Goal: Task Accomplishment & Management: Manage account settings

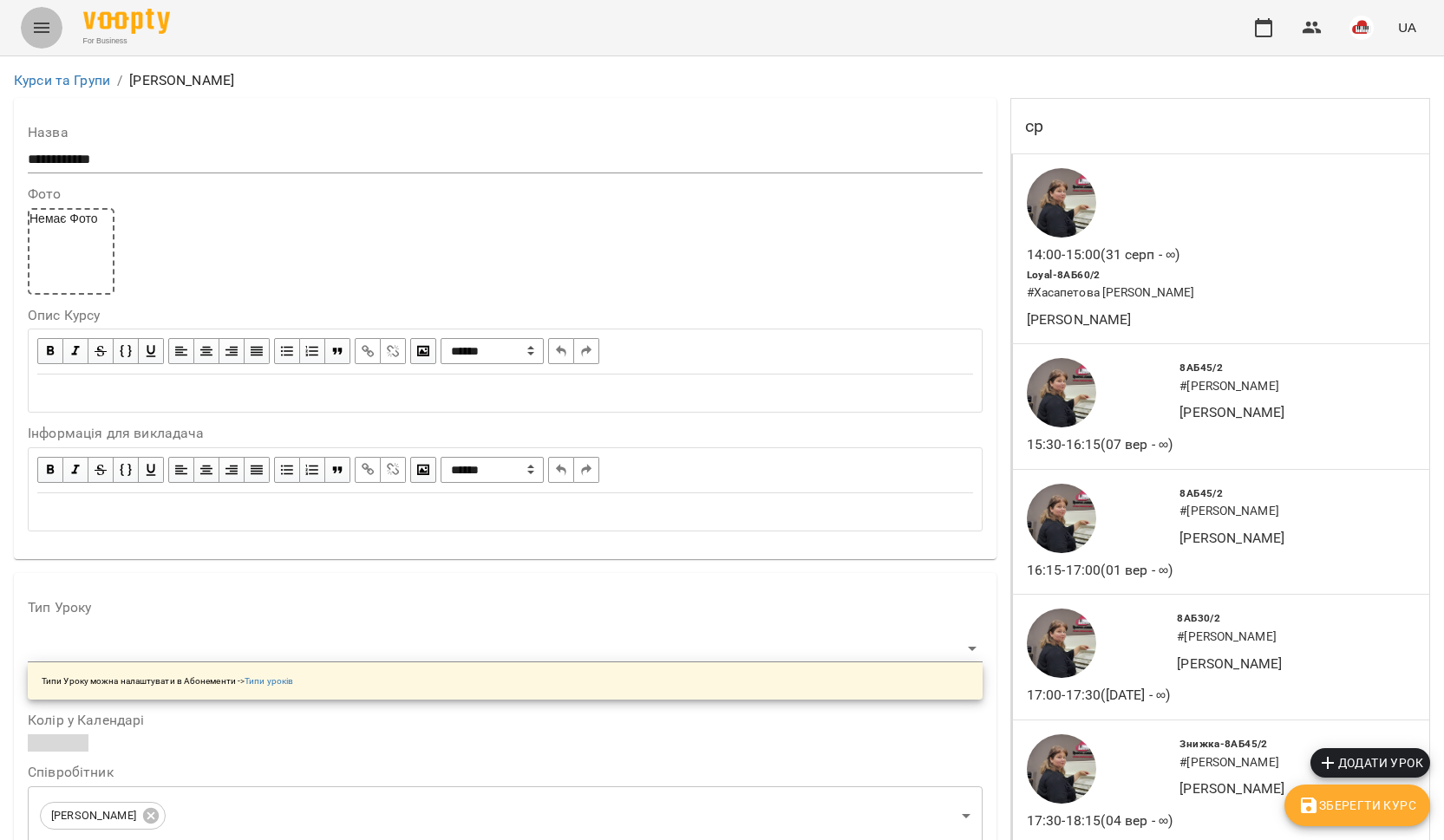
click at [35, 38] on button "Menu" at bounding box center [41, 27] width 42 height 42
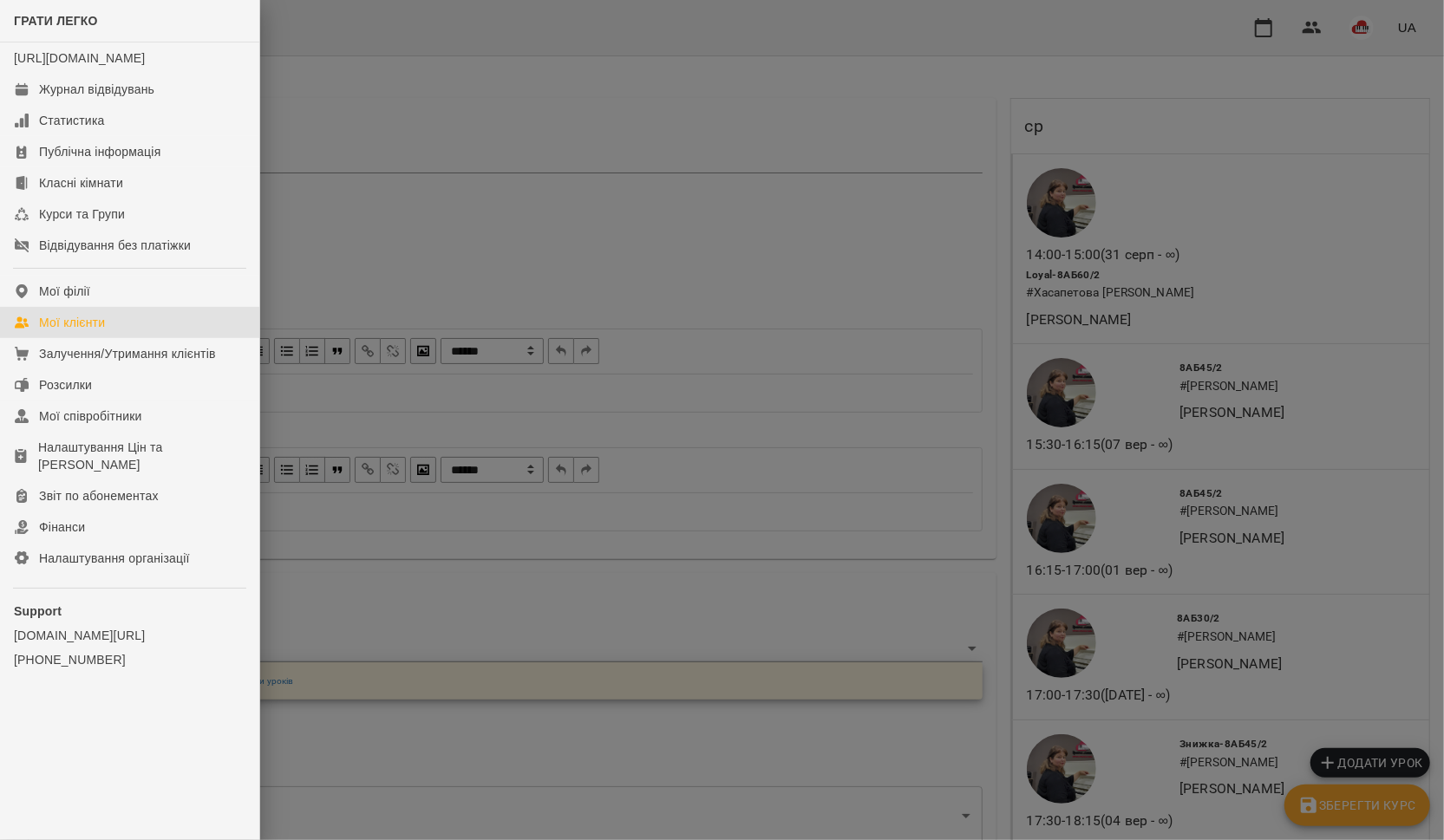
click at [61, 331] on div "Мої клієнти" at bounding box center [72, 322] width 66 height 18
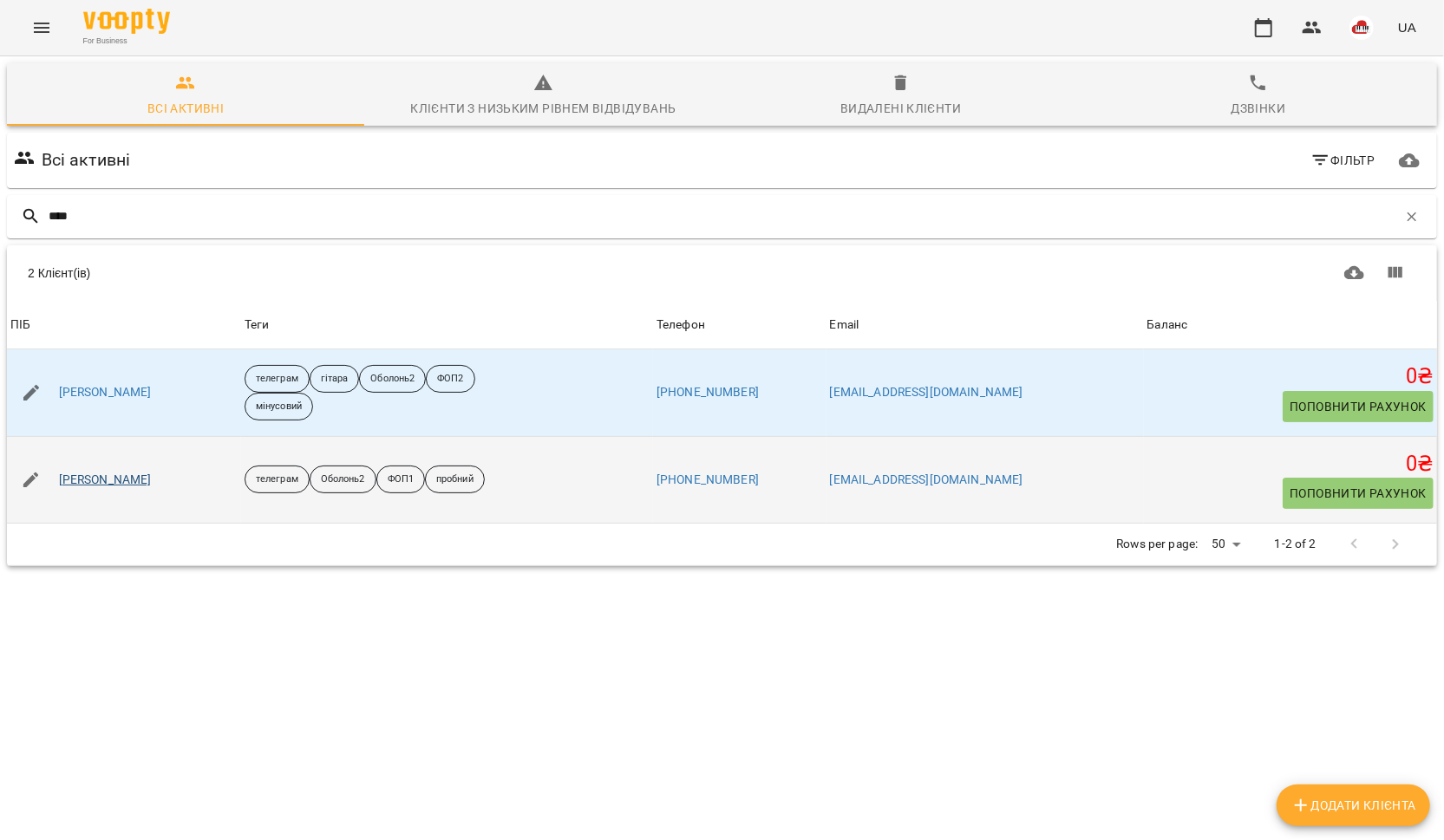
type input "****"
click at [92, 483] on link "[PERSON_NAME]" at bounding box center [105, 480] width 92 height 18
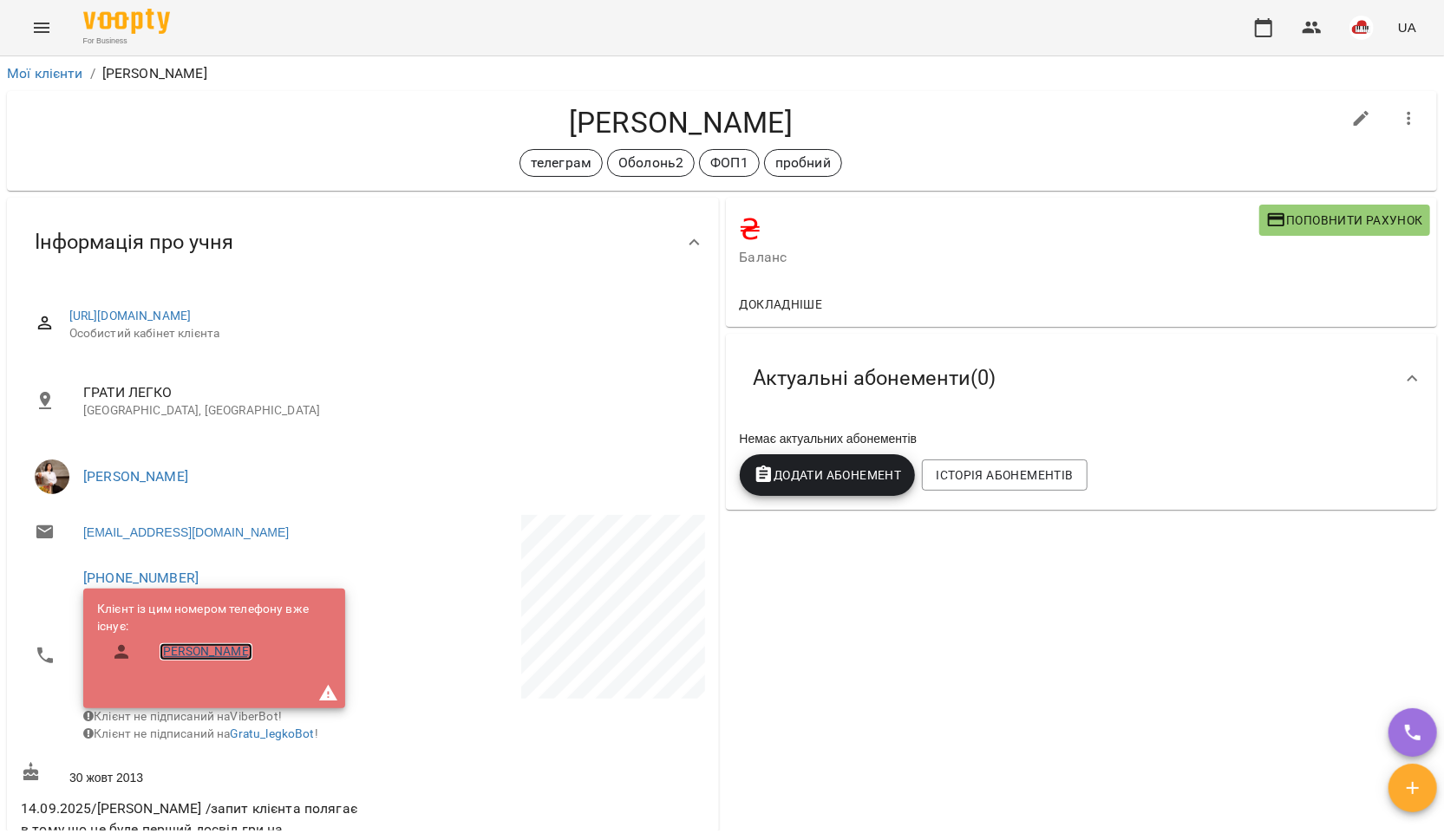
click at [188, 655] on link "[PERSON_NAME]" at bounding box center [205, 651] width 92 height 18
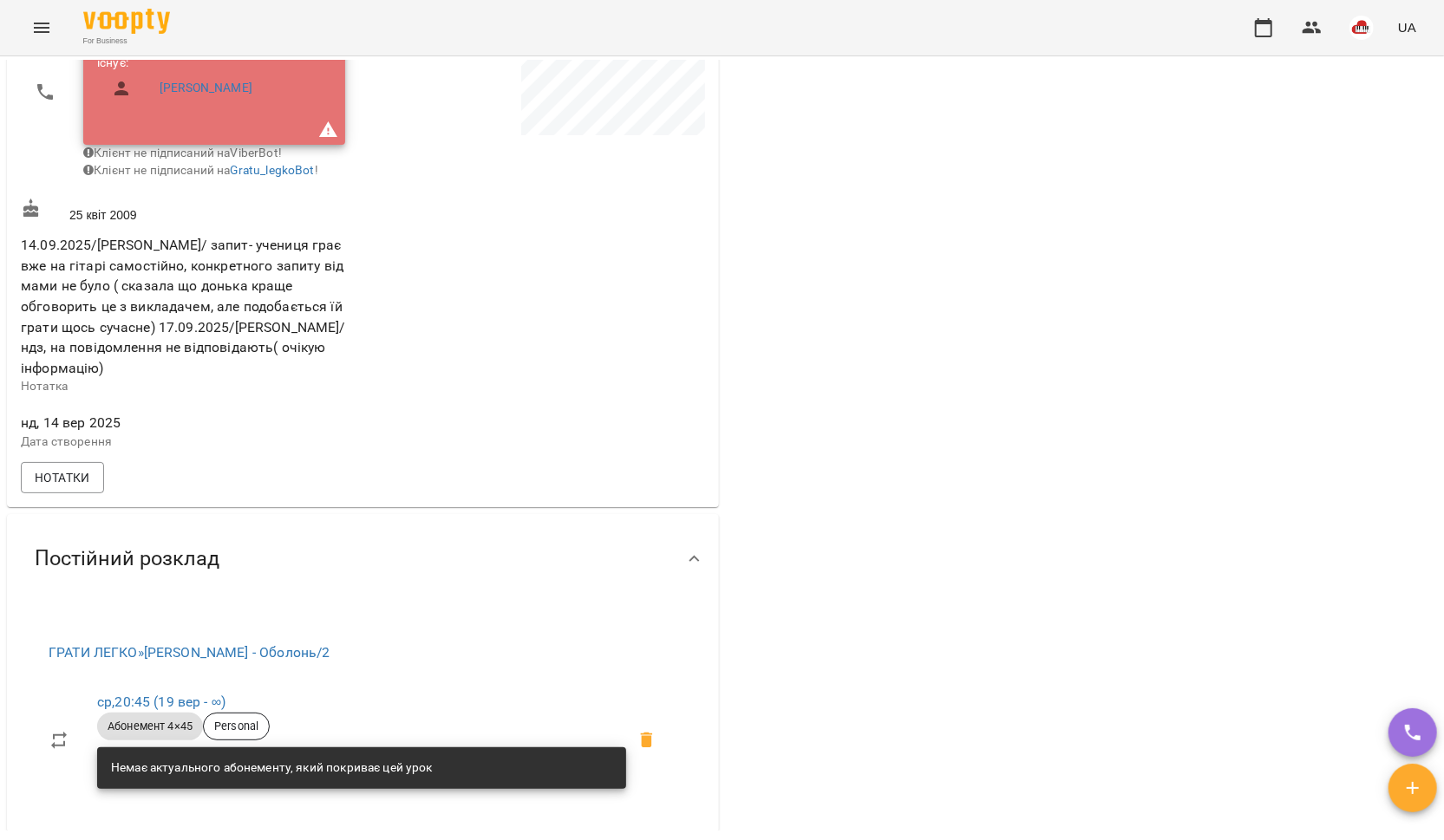
scroll to position [635, 0]
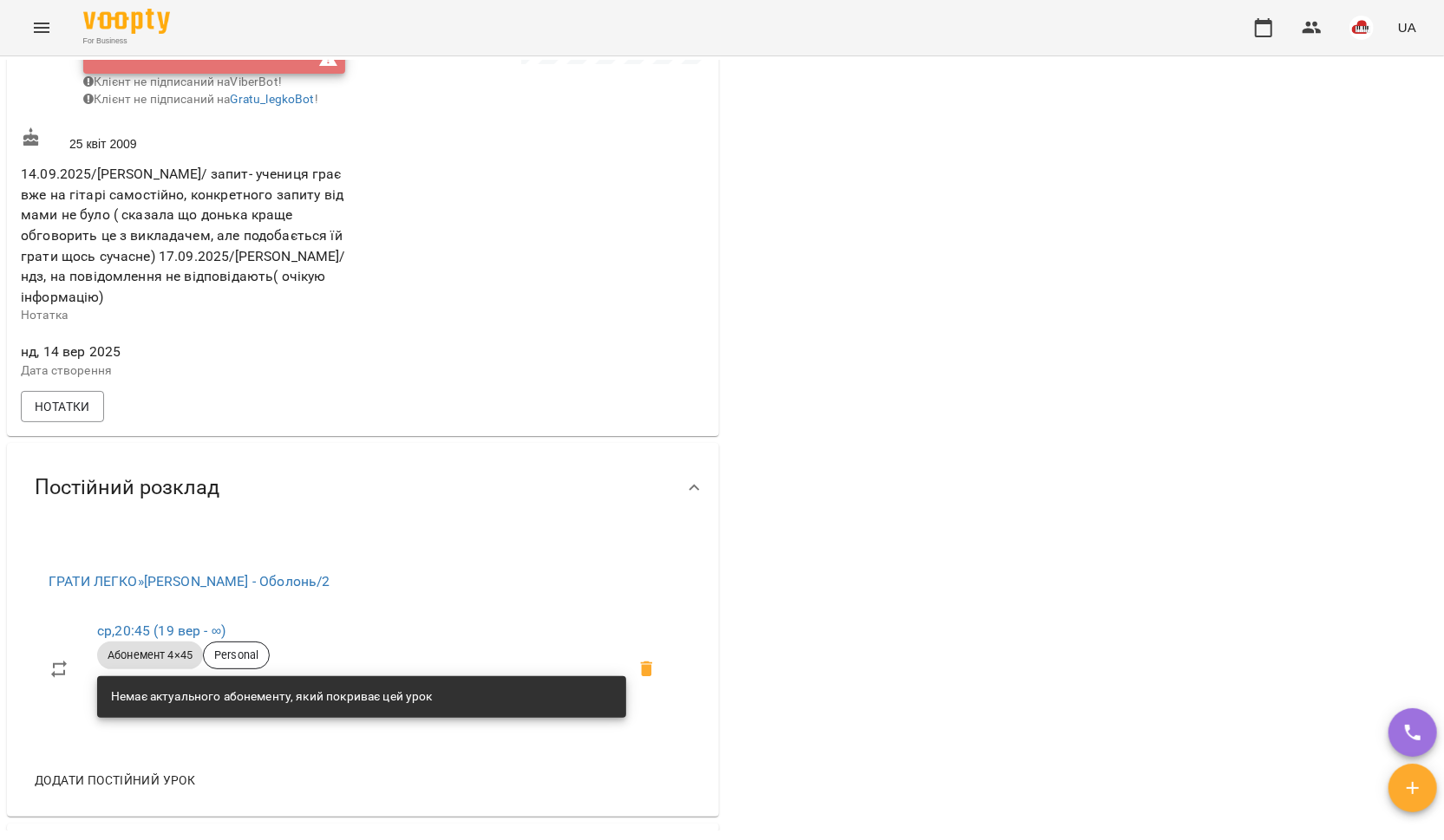
click at [653, 678] on icon at bounding box center [647, 669] width 12 height 16
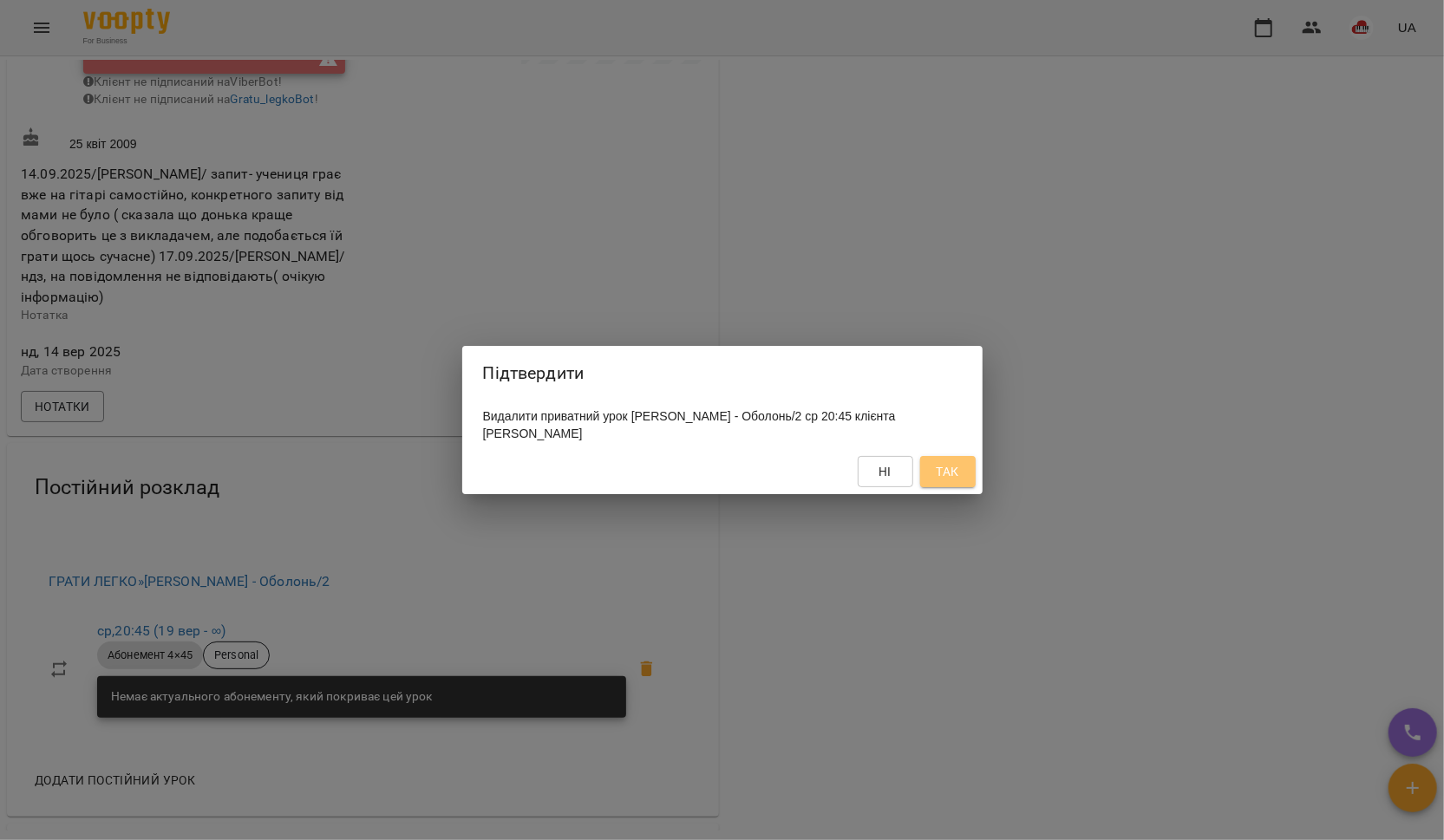
click at [967, 476] on button "Так" at bounding box center [947, 471] width 55 height 31
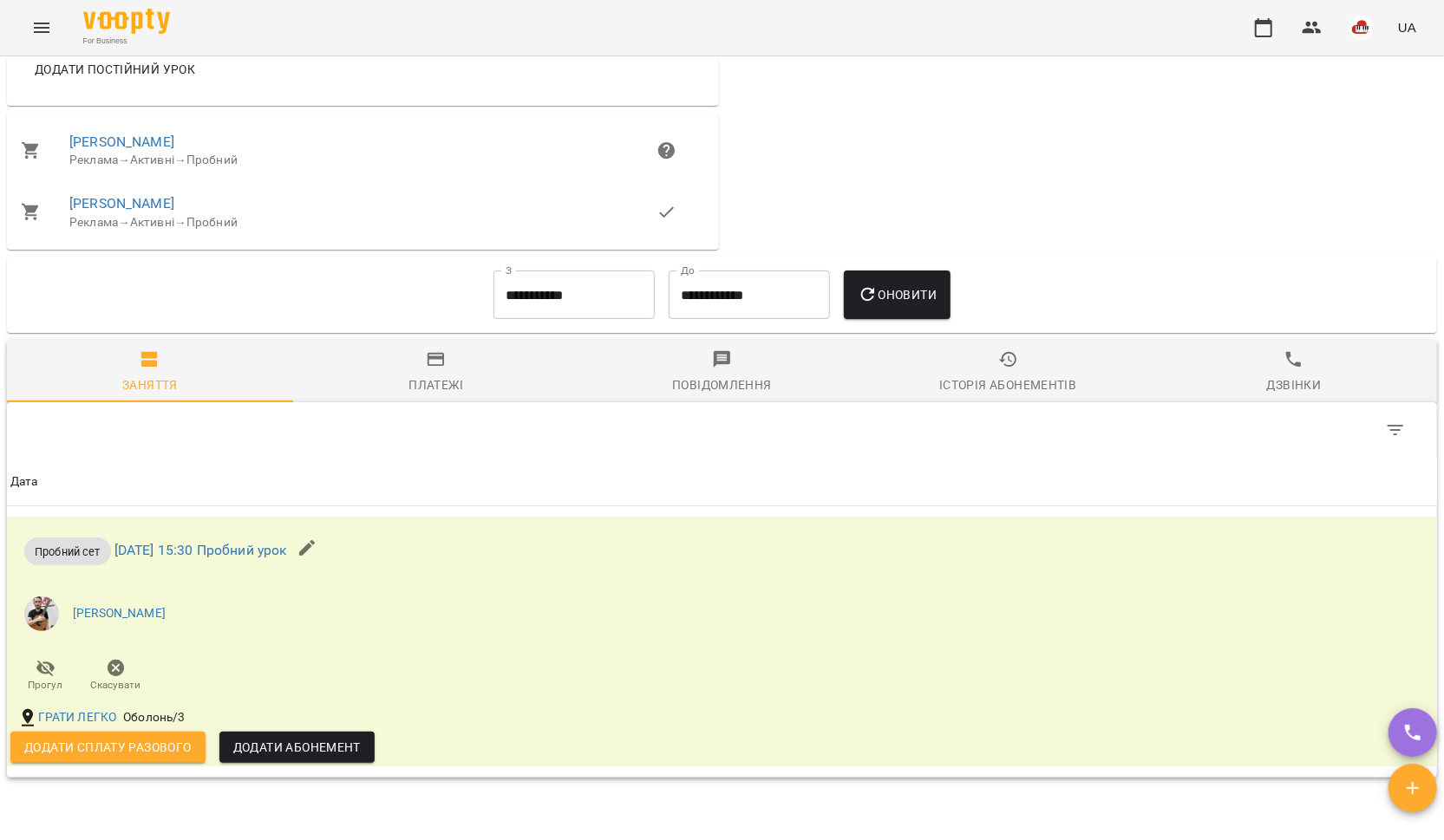
scroll to position [1173, 0]
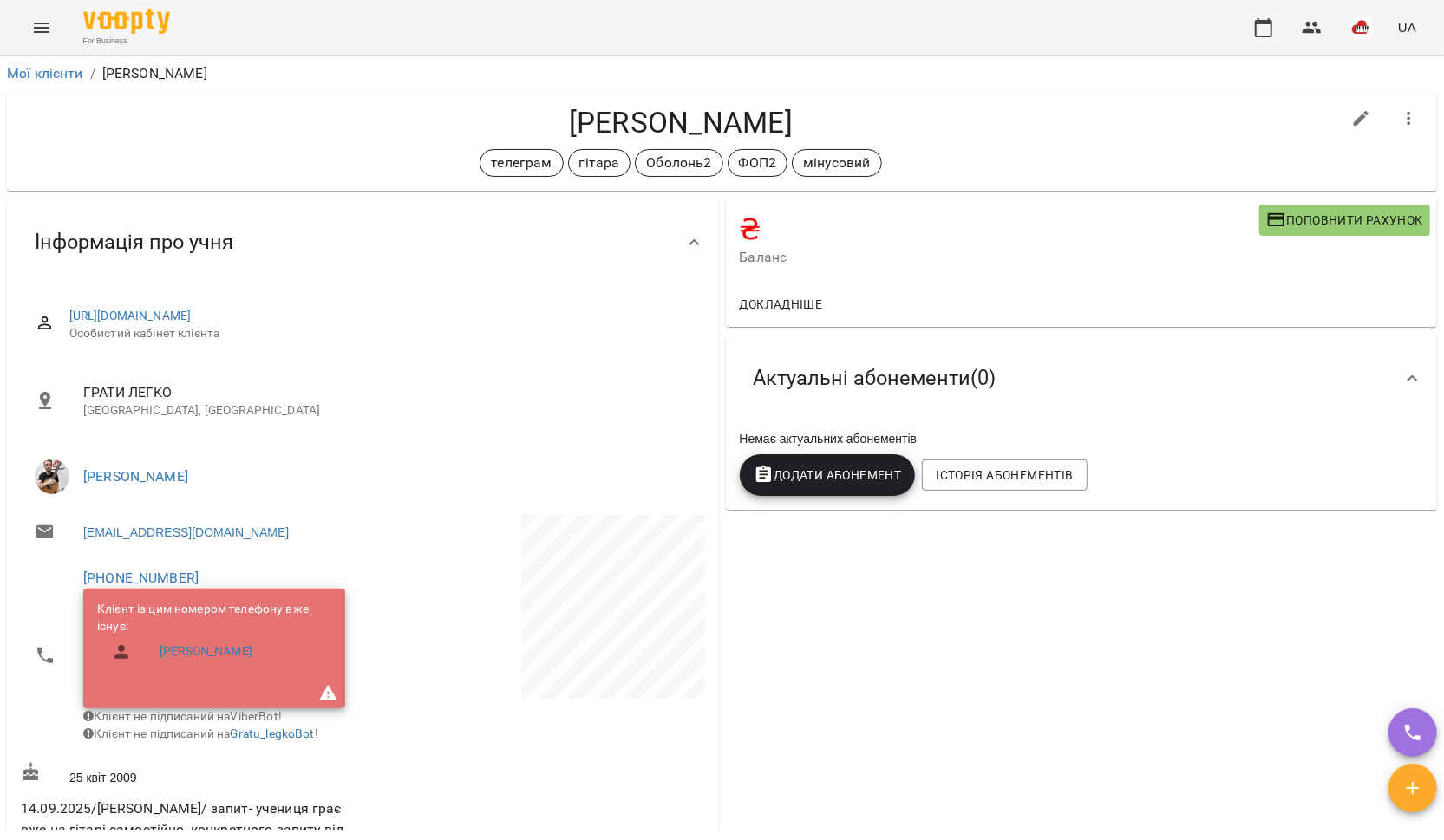
click at [32, 32] on icon "Menu" at bounding box center [41, 28] width 21 height 21
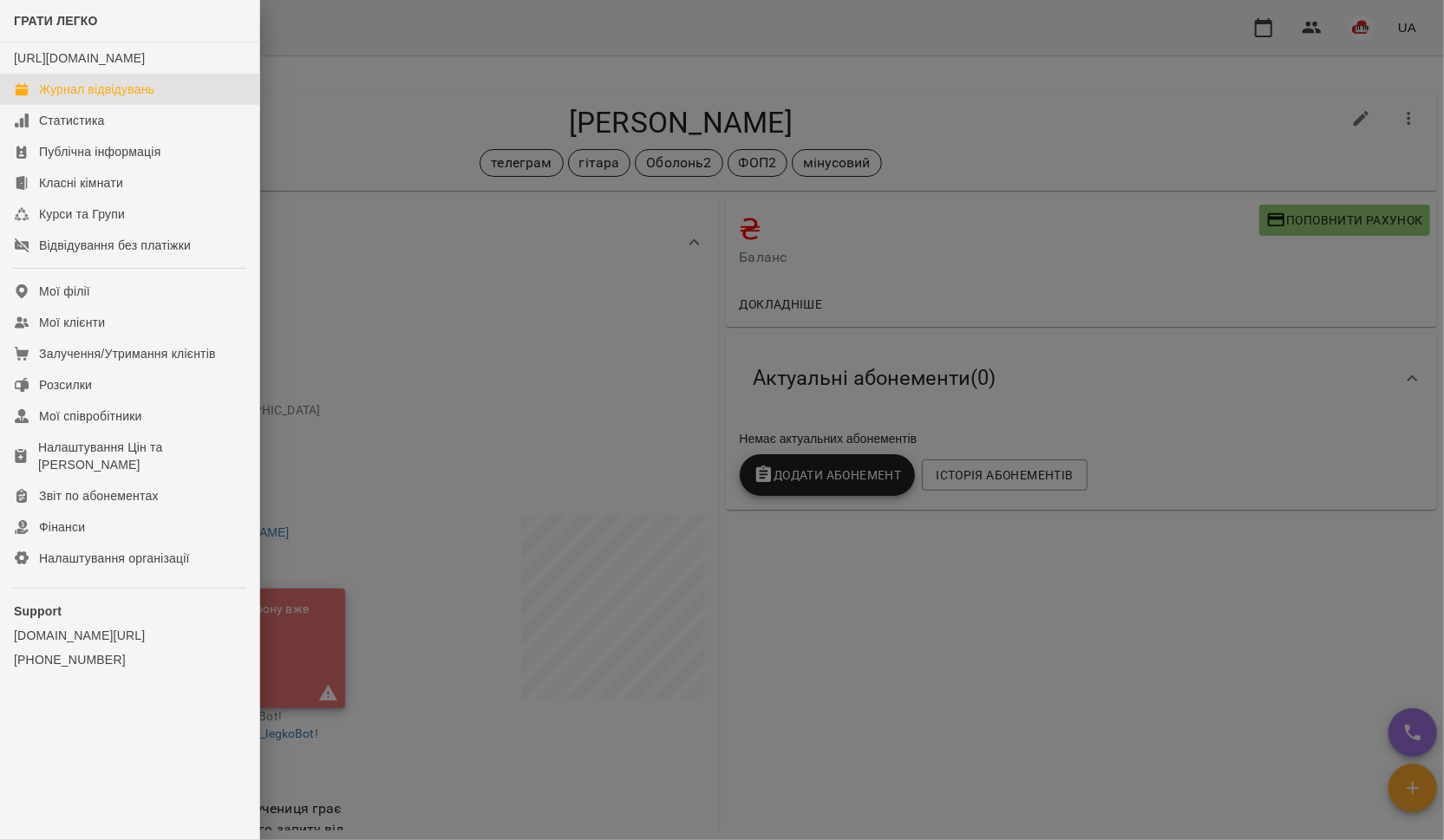
click at [62, 97] on link "Журнал відвідувань" at bounding box center [130, 89] width 259 height 31
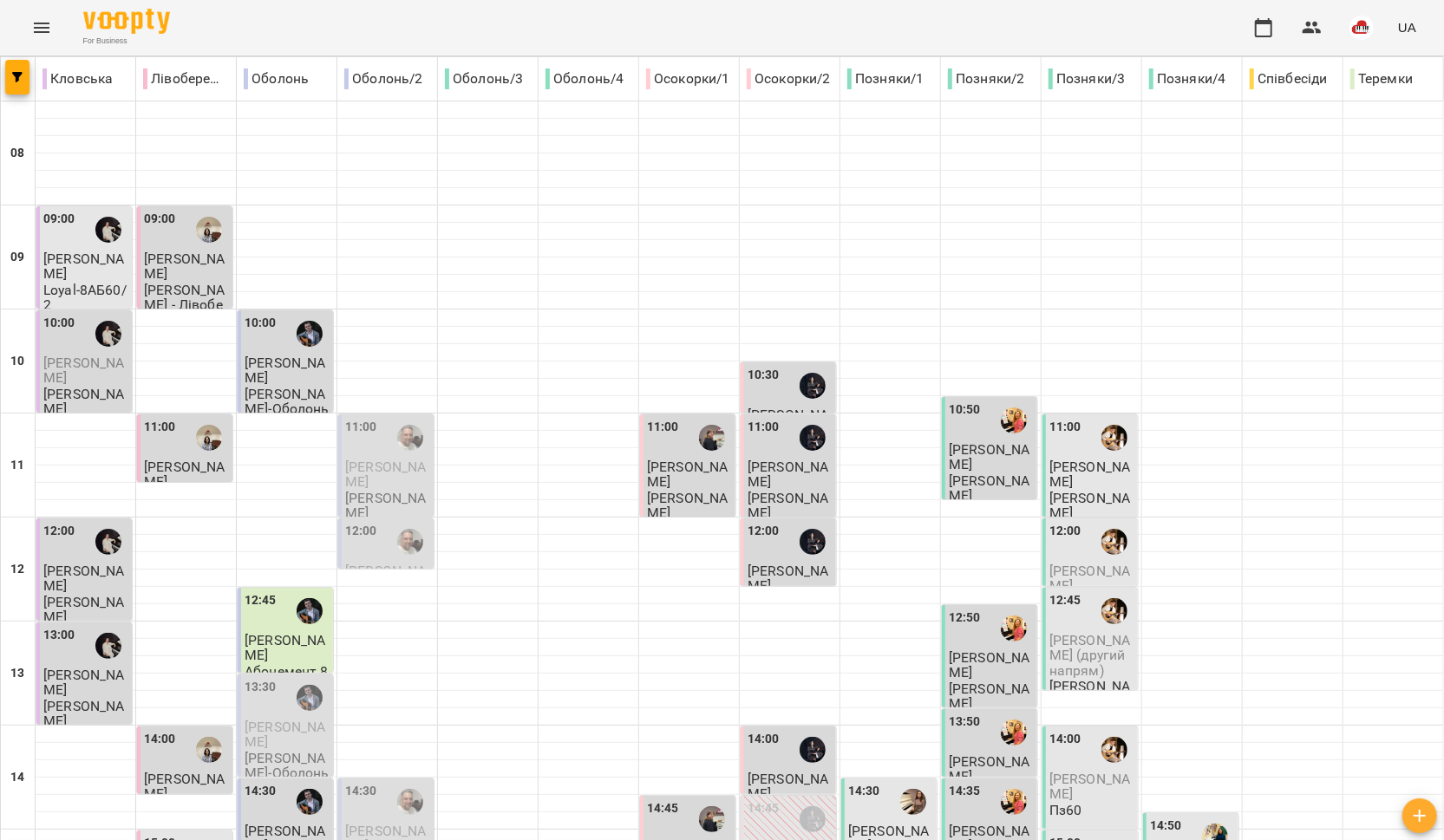
scroll to position [729, 0]
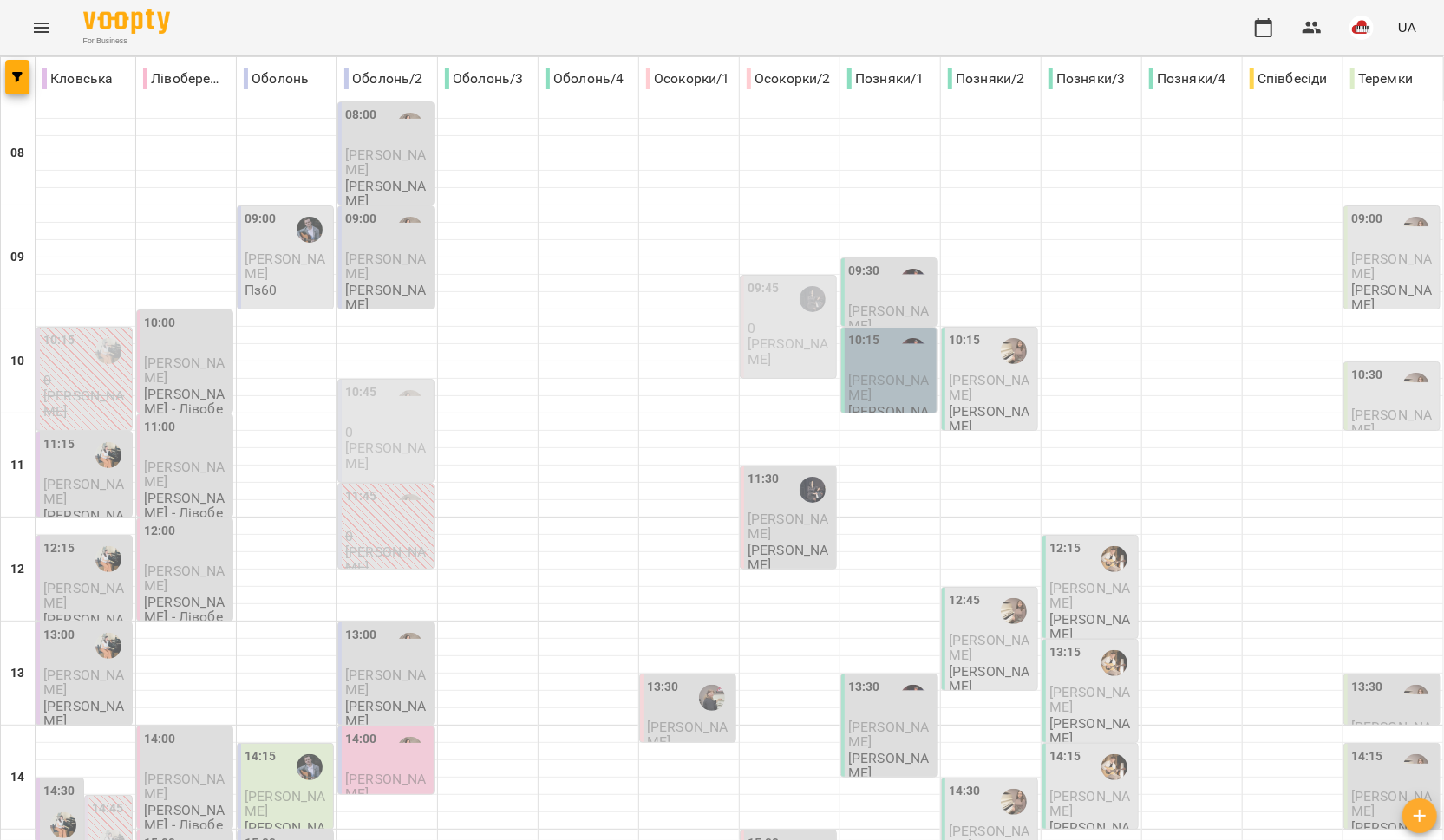
scroll to position [244, 0]
